Goal: Task Accomplishment & Management: Manage account settings

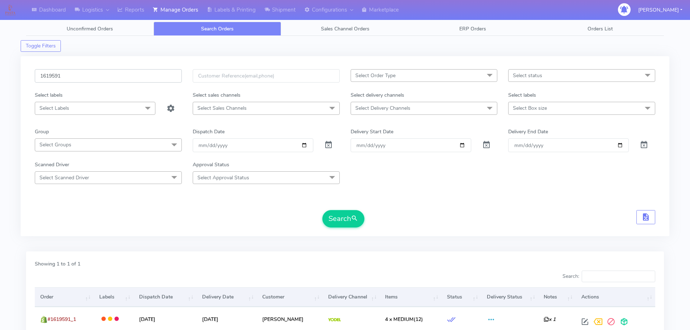
drag, startPoint x: 0, startPoint y: 0, endPoint x: 152, endPoint y: 74, distance: 169.3
click at [152, 74] on input "1619591" at bounding box center [108, 75] width 147 height 13
paste input "669"
type input "1619669"
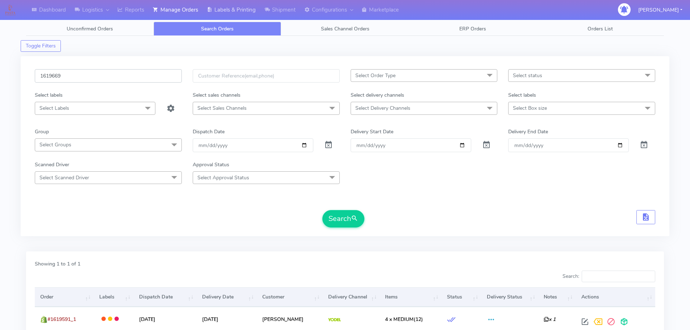
click at [322, 210] on button "Search" at bounding box center [343, 218] width 42 height 17
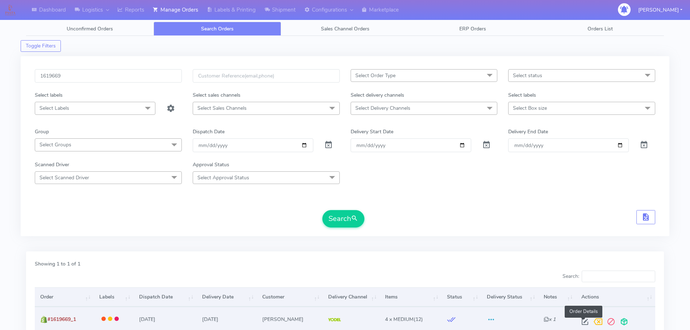
click at [583, 325] on span at bounding box center [584, 323] width 13 height 7
select select "5"
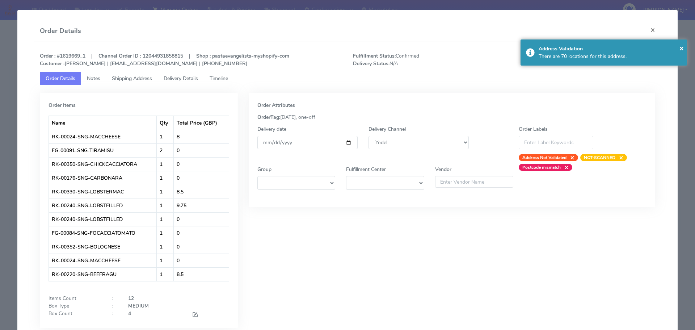
click at [181, 75] on span "Delivery Details" at bounding box center [181, 78] width 34 height 7
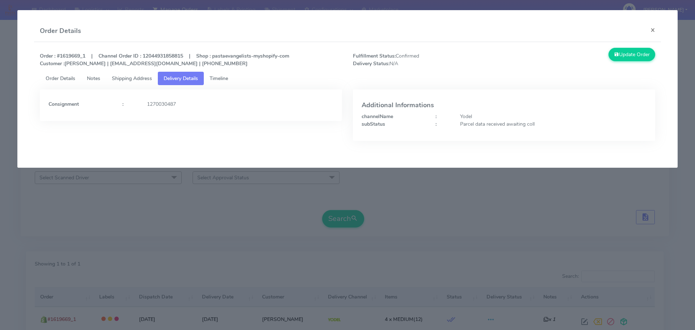
click at [425, 187] on modal-container "Order Details × Order : #1619669_1 | Channel Order ID : 12044931858815 | Shop :…" at bounding box center [347, 165] width 695 height 330
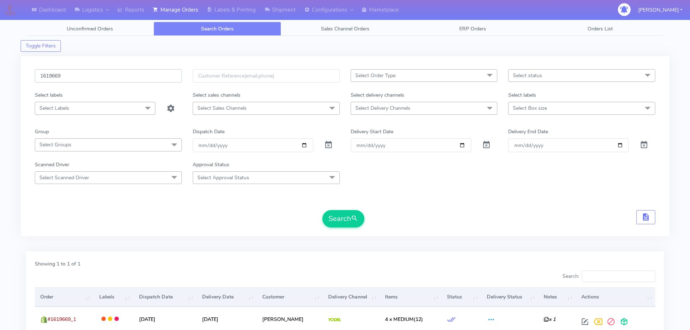
click at [142, 79] on input "1619669" at bounding box center [108, 75] width 147 height 13
paste input "21606"
type input "1621606"
click at [322, 210] on button "Search" at bounding box center [343, 218] width 42 height 17
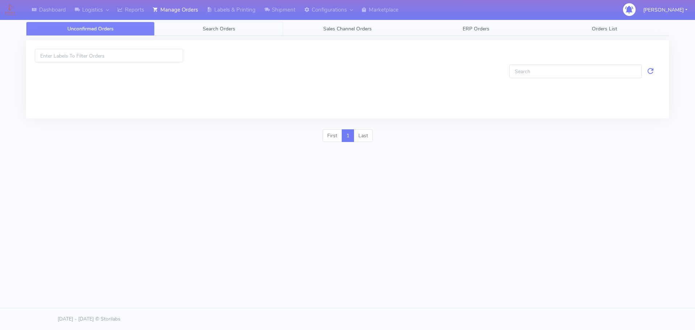
drag, startPoint x: 0, startPoint y: 0, endPoint x: 219, endPoint y: 36, distance: 222.2
click at [219, 29] on span "Search Orders" at bounding box center [219, 28] width 33 height 7
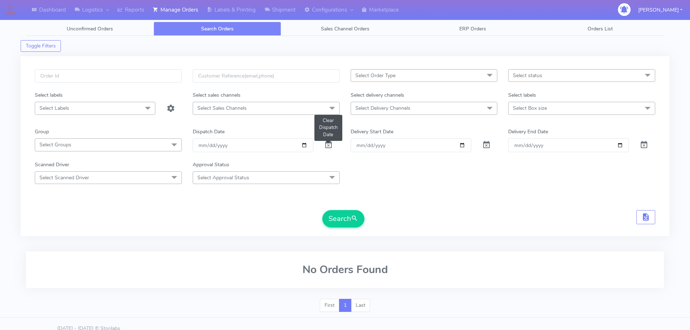
click at [329, 148] on span at bounding box center [328, 146] width 9 height 7
click at [104, 69] on input "text" at bounding box center [108, 75] width 147 height 13
paste input "1621606"
type input "1621606"
click at [322, 210] on button "Search" at bounding box center [343, 218] width 42 height 17
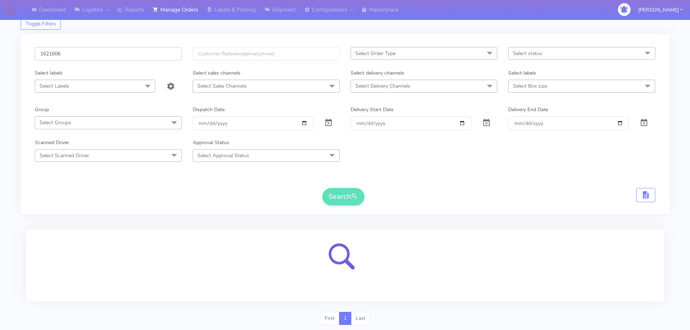
scroll to position [45, 0]
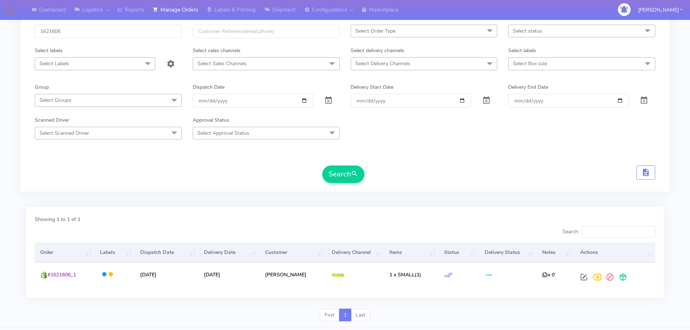
click at [580, 292] on div "Showing 1 to 1 of 1 Search: Order Labels Dispatch Date Delivery Date Customer D…" at bounding box center [344, 252] width 637 height 91
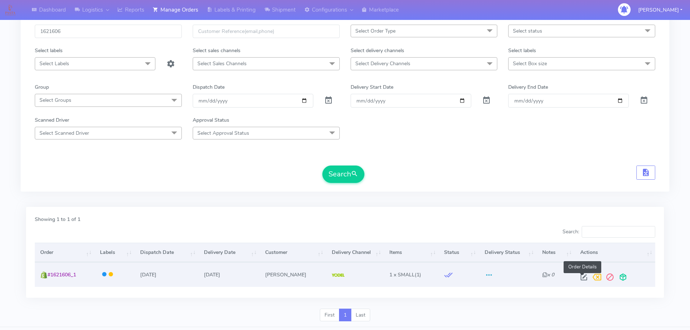
click at [583, 278] on span at bounding box center [583, 278] width 13 height 7
select select "5"
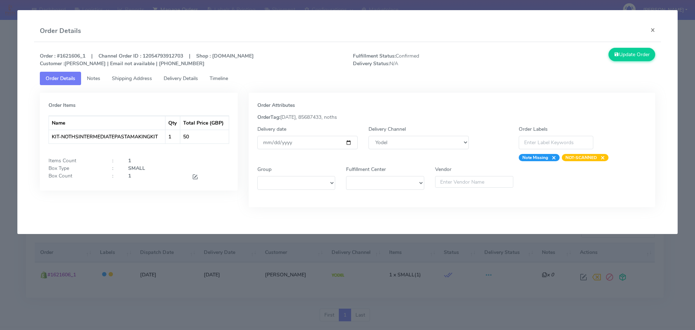
click at [228, 78] on span "Timeline" at bounding box center [219, 78] width 18 height 7
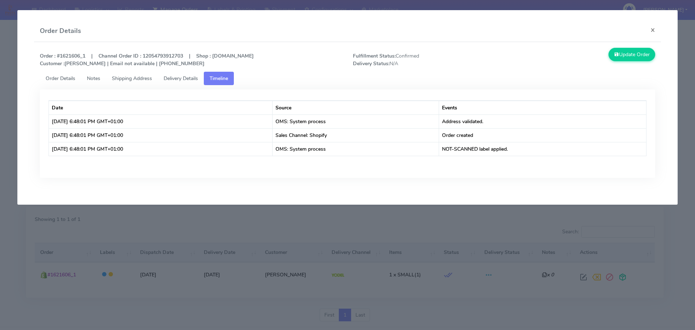
click at [231, 284] on modal-container "Order Details × Order : #1621606_1 | Channel Order ID : 12054793912703 | Shop :…" at bounding box center [347, 165] width 695 height 330
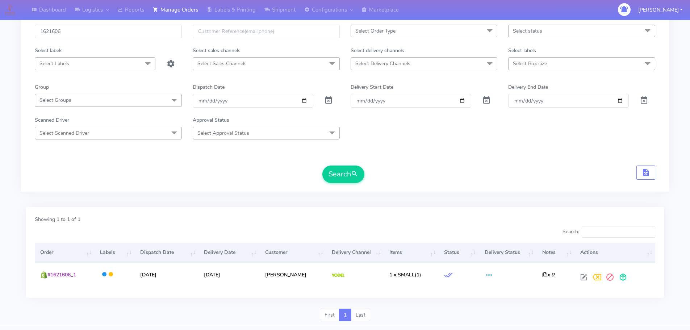
click at [443, 318] on div "First 1 Last" at bounding box center [345, 317] width 648 height 19
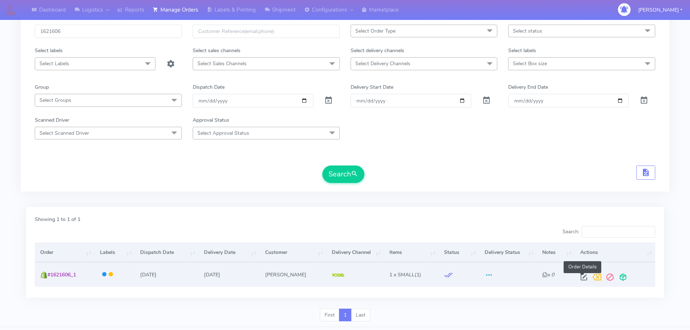
click at [585, 276] on span at bounding box center [583, 278] width 13 height 7
select select "5"
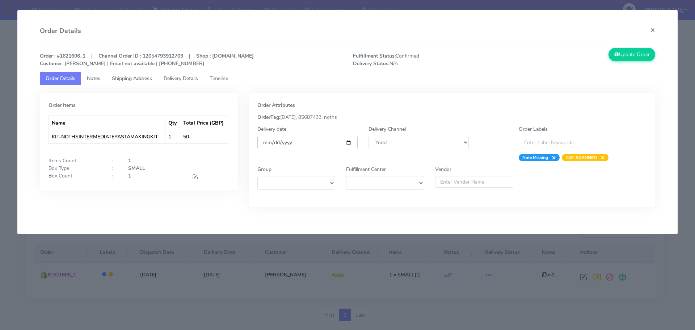
click at [349, 142] on input "2025-09-04" at bounding box center [307, 142] width 100 height 13
type input "2025-09-06"
click at [632, 55] on button "Update Order" at bounding box center [631, 54] width 47 height 13
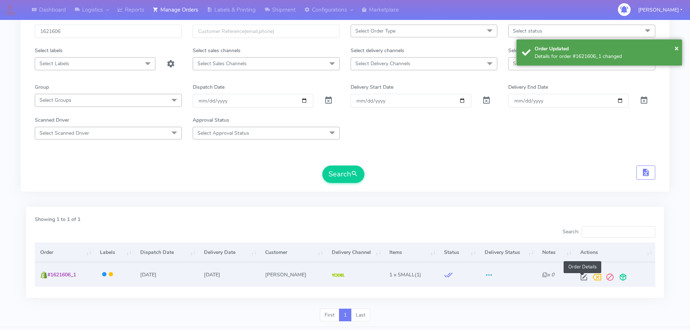
click at [584, 275] on span at bounding box center [583, 278] width 13 height 7
select select "5"
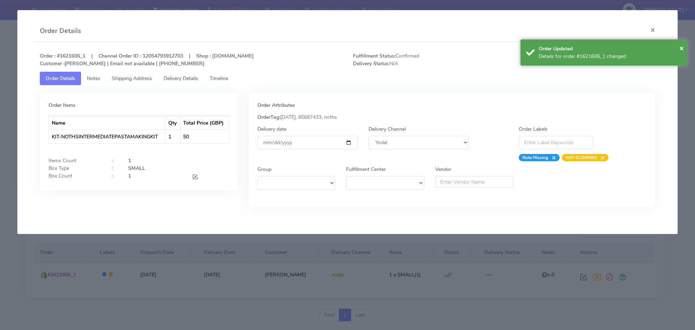
click at [258, 265] on modal-container "Order Details × Order : #1621606_1 | Channel Order ID : 12054793912703 | Shop :…" at bounding box center [347, 165] width 695 height 330
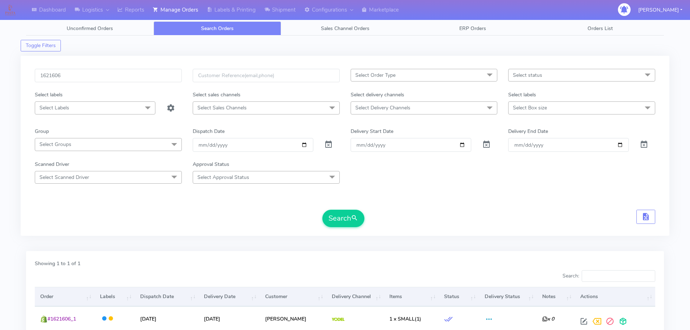
scroll to position [0, 0]
click at [105, 74] on input "1621606" at bounding box center [108, 75] width 147 height 13
paste input "8"
type input "1621608"
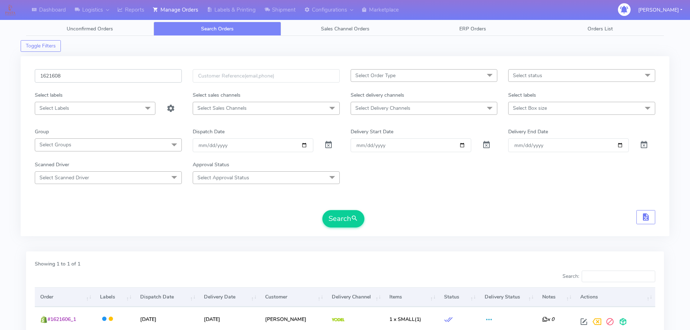
click at [322, 210] on button "Search" at bounding box center [343, 218] width 42 height 17
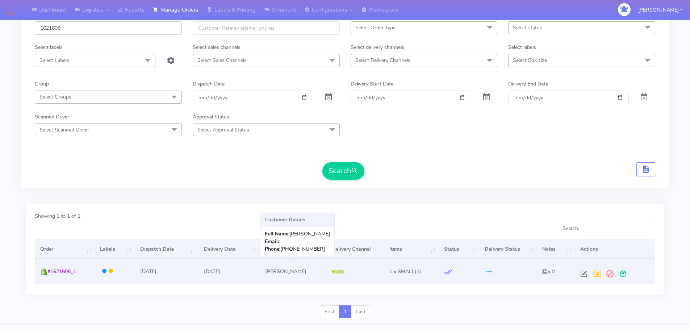
scroll to position [63, 0]
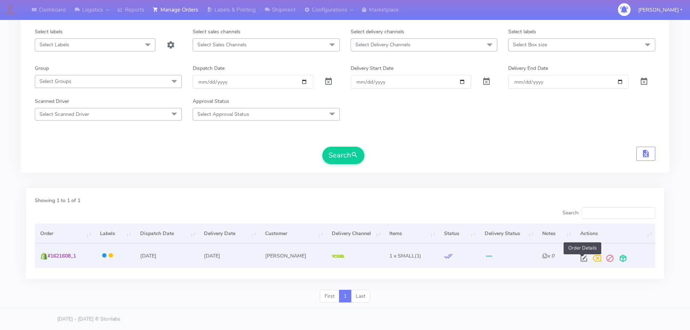
click at [584, 258] on span at bounding box center [583, 259] width 13 height 7
select select "5"
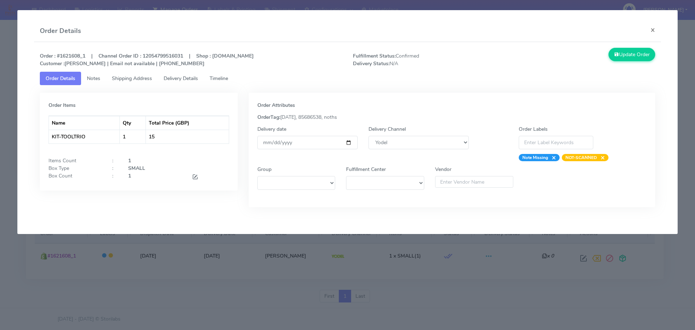
click at [187, 76] on span "Delivery Details" at bounding box center [181, 78] width 34 height 7
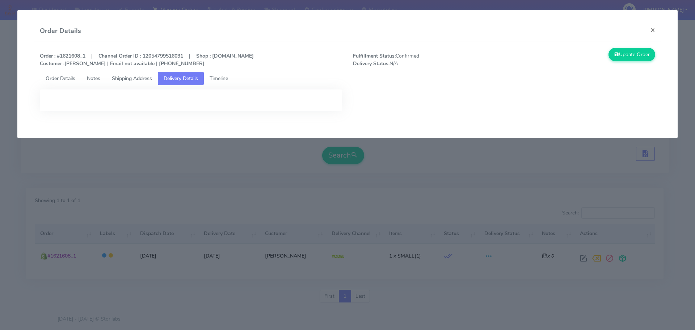
click at [62, 73] on link "Order Details" at bounding box center [60, 78] width 41 height 13
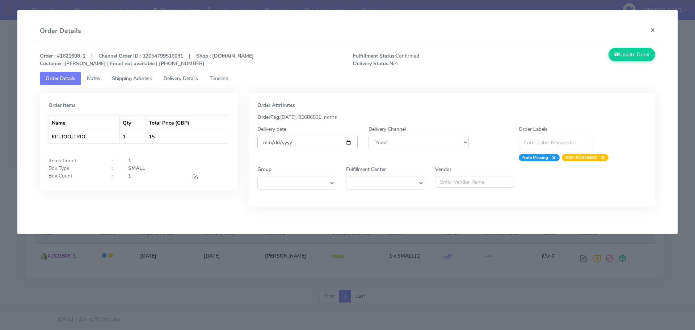
click at [349, 144] on input "2025-09-04" at bounding box center [307, 142] width 100 height 13
type input "2025-09-06"
click at [623, 56] on button "Update Order" at bounding box center [631, 54] width 47 height 13
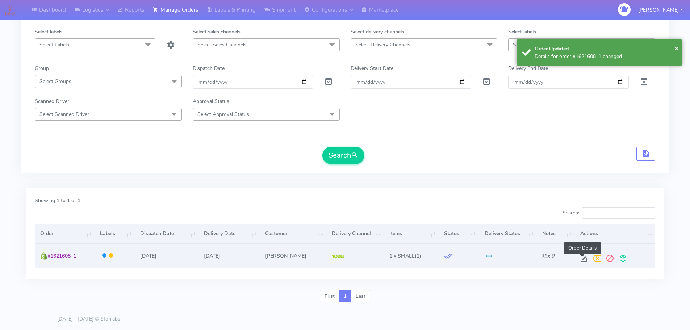
click at [583, 260] on span at bounding box center [583, 259] width 13 height 7
select select "5"
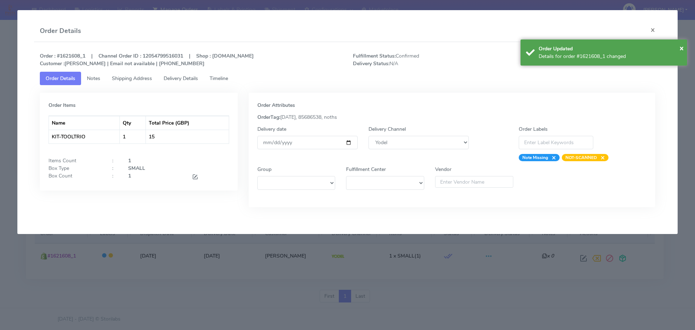
click at [224, 80] on span "Timeline" at bounding box center [219, 78] width 18 height 7
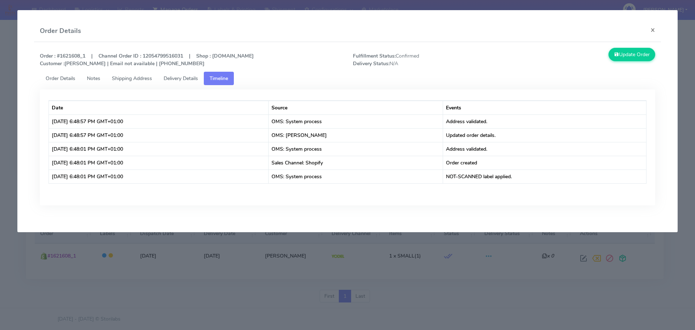
click at [250, 247] on modal-container "Order Details × Order : #1621608_1 | Channel Order ID : 12054799516031 | Shop :…" at bounding box center [347, 165] width 695 height 330
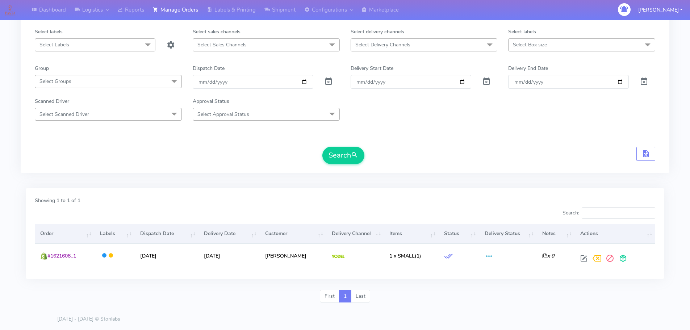
click at [258, 207] on div "Showing 1 to 1 of 1" at bounding box center [344, 202] width 631 height 10
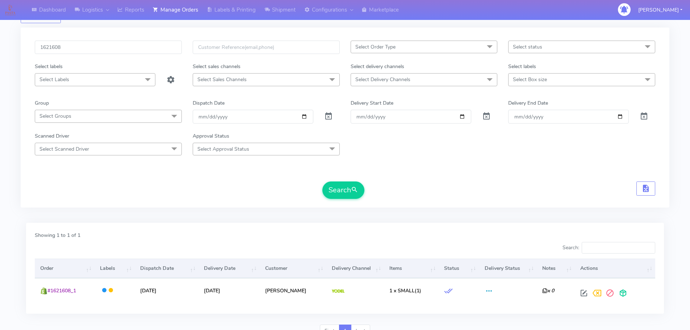
scroll to position [0, 0]
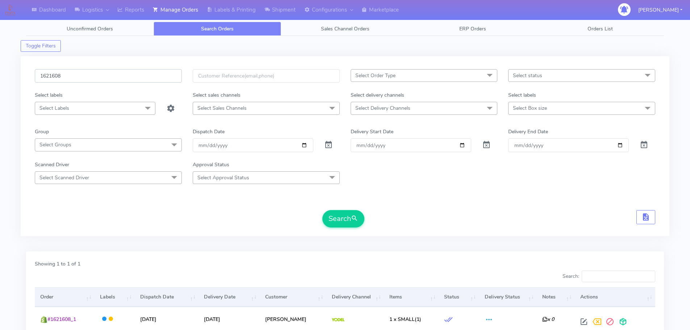
click at [153, 77] on input "1621608" at bounding box center [108, 75] width 147 height 13
paste input "17489"
type input "1617489"
click at [322, 210] on button "Search" at bounding box center [343, 218] width 42 height 17
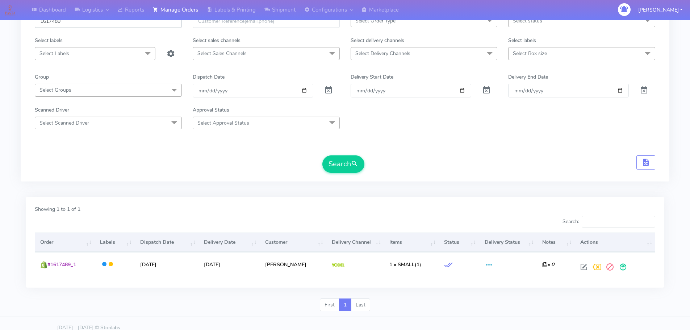
scroll to position [63, 0]
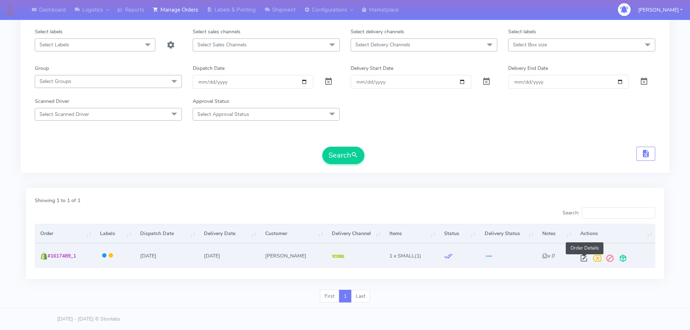
click at [582, 258] on span at bounding box center [583, 259] width 13 height 7
select select "5"
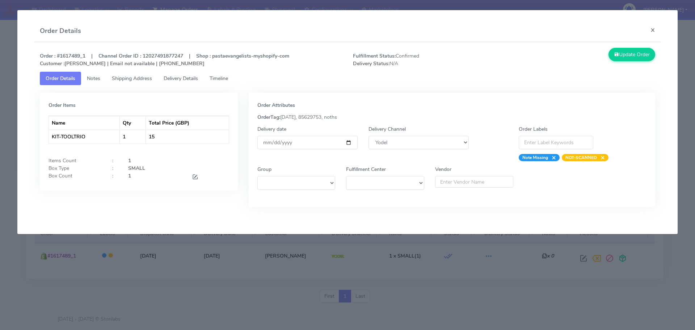
click at [219, 77] on span "Timeline" at bounding box center [219, 78] width 18 height 7
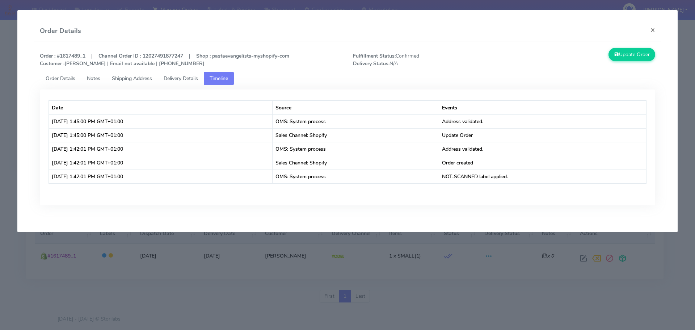
click at [62, 77] on span "Order Details" at bounding box center [61, 78] width 30 height 7
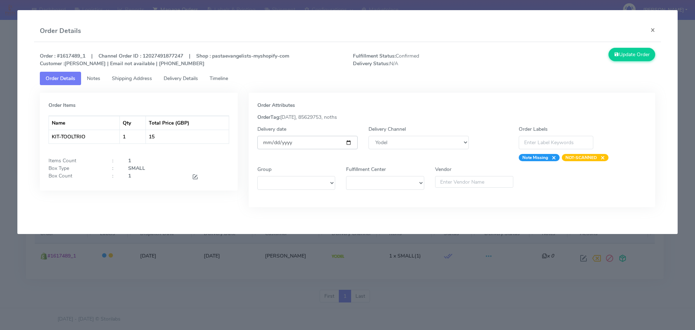
click at [351, 142] on input "2025-08-26" at bounding box center [307, 142] width 100 height 13
click at [348, 141] on input "2025-09-04" at bounding box center [307, 142] width 100 height 13
type input "2025-09-06"
click at [625, 61] on button "Update Order" at bounding box center [631, 54] width 47 height 13
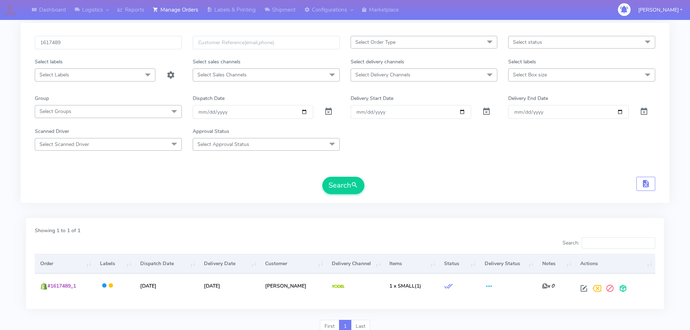
scroll to position [0, 0]
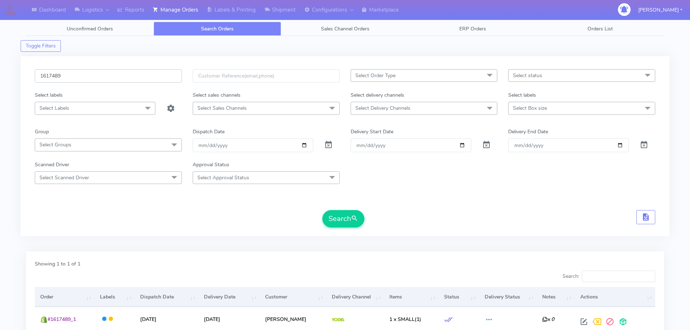
click at [152, 76] on input "1617489" at bounding box center [108, 75] width 147 height 13
paste input "953"
type input "1617953"
click at [322, 210] on button "Search" at bounding box center [343, 218] width 42 height 17
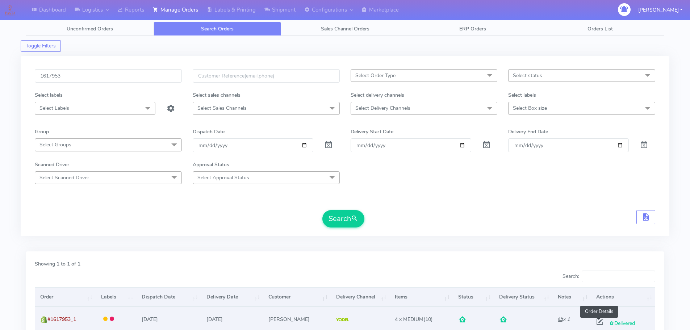
click at [601, 322] on span at bounding box center [599, 323] width 13 height 7
select select "5"
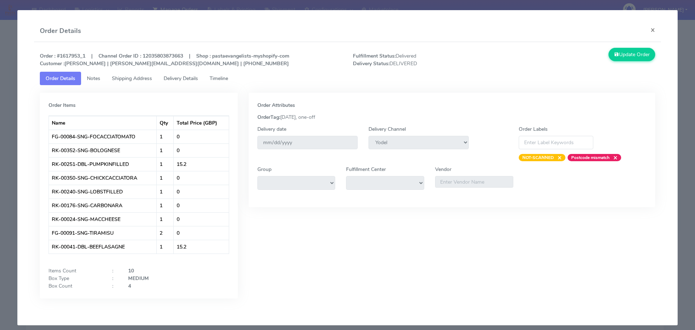
click at [190, 79] on span "Delivery Details" at bounding box center [181, 78] width 34 height 7
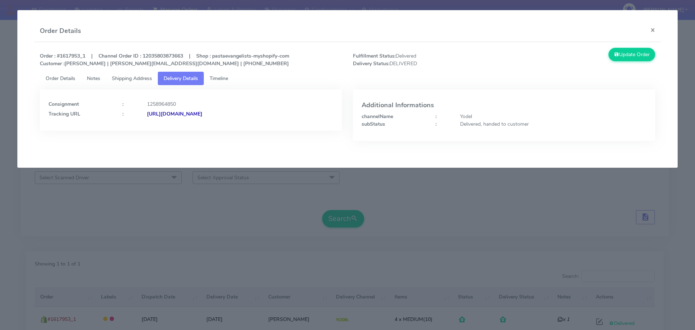
drag, startPoint x: 298, startPoint y: 115, endPoint x: 225, endPoint y: 120, distance: 73.2
click at [225, 120] on div "Consignment : 1258964850 Tracking URL : https://www.yodel.co.uk/tracking/JJD000…" at bounding box center [191, 109] width 302 height 41
copy strong "JJD0002249960881038"
drag, startPoint x: 99, startPoint y: 178, endPoint x: 96, endPoint y: 146, distance: 32.3
click at [99, 178] on modal-container "Order Details × Order : #1617953_1 | Channel Order ID : 12035803873663 | Shop :…" at bounding box center [347, 165] width 695 height 330
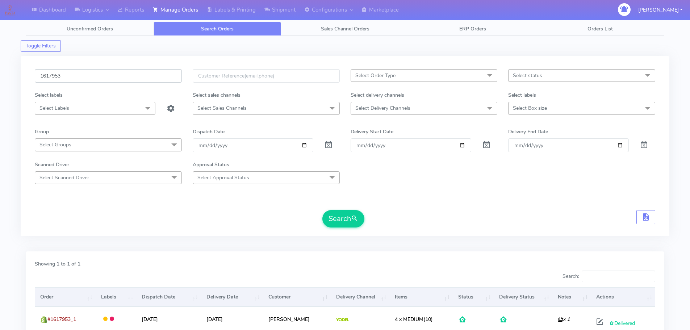
click at [154, 76] on input "1617953" at bounding box center [108, 75] width 147 height 13
paste input "9282"
click at [322, 210] on button "Search" at bounding box center [343, 218] width 42 height 17
click at [161, 79] on input "1619282" at bounding box center [108, 75] width 147 height 13
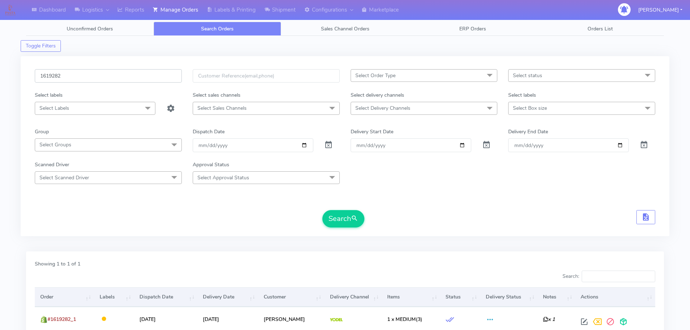
click at [161, 79] on input "1619282" at bounding box center [108, 75] width 147 height 13
paste input "7956"
type input "1617956"
click at [322, 210] on button "Search" at bounding box center [343, 218] width 42 height 17
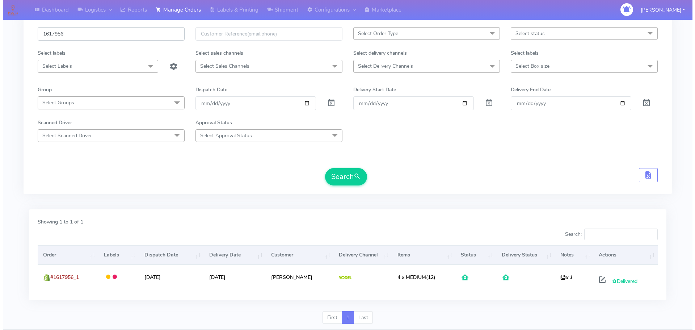
scroll to position [63, 0]
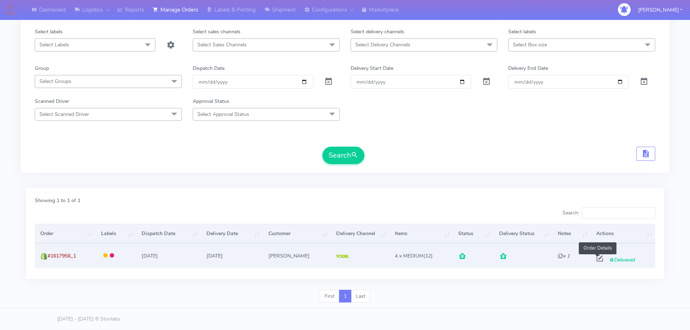
click at [597, 258] on span at bounding box center [599, 259] width 13 height 7
select select "5"
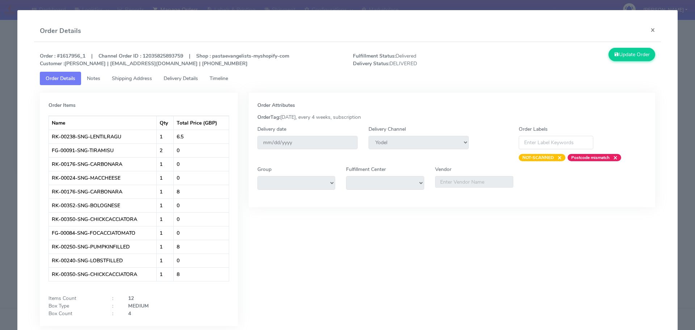
click at [0, 45] on modal-container "Order Details × Order : #1617956_1 | Channel Order ID : 12035825893759 | Shop :…" at bounding box center [347, 165] width 695 height 330
